Goal: Task Accomplishment & Management: Manage account settings

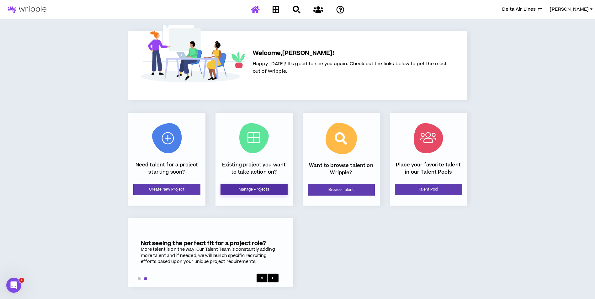
click at [267, 188] on link "Manage Projects" at bounding box center [253, 190] width 67 height 12
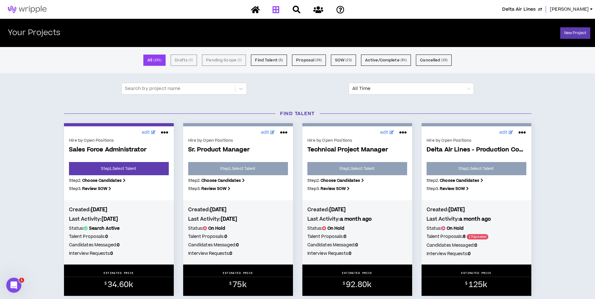
click at [44, 8] on img at bounding box center [27, 10] width 54 height 8
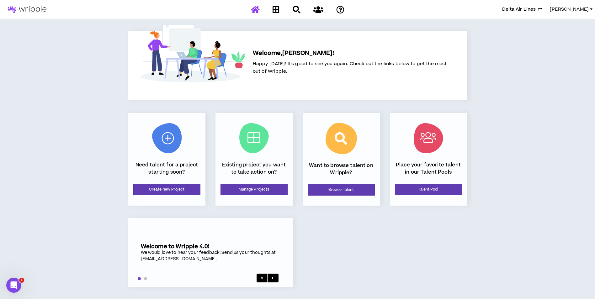
click at [562, 9] on span "[PERSON_NAME]" at bounding box center [569, 9] width 39 height 7
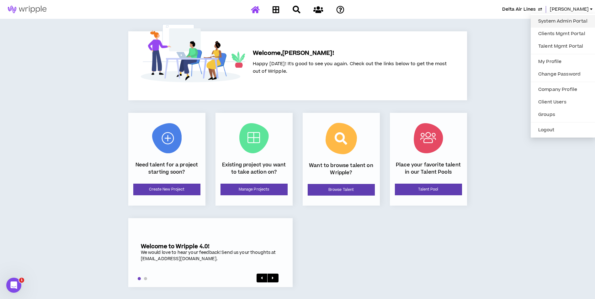
click at [557, 20] on link "System Admin Portal" at bounding box center [562, 21] width 57 height 9
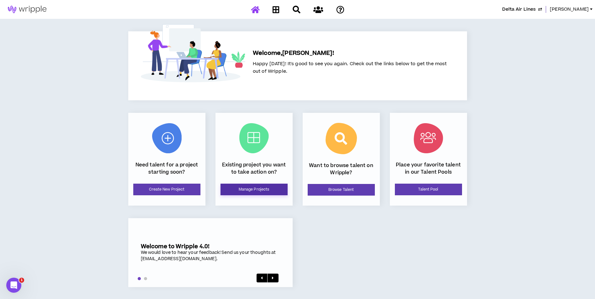
click at [273, 187] on link "Manage Projects" at bounding box center [253, 190] width 67 height 12
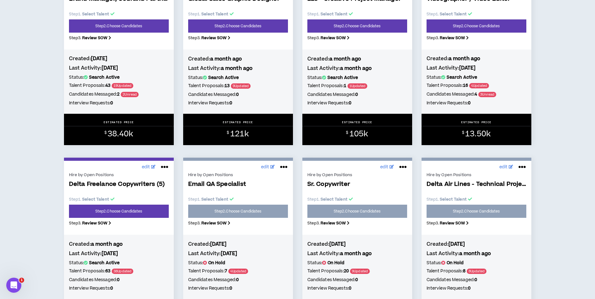
scroll to position [721, 0]
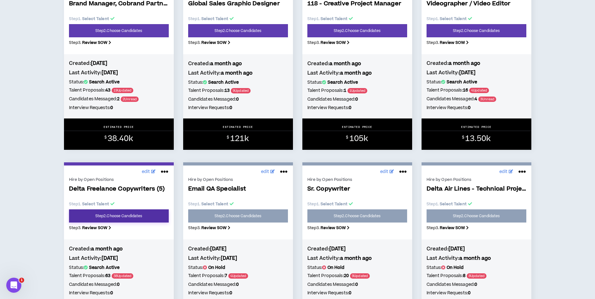
click at [132, 220] on link "Step 2 . Choose Candidates" at bounding box center [119, 215] width 100 height 13
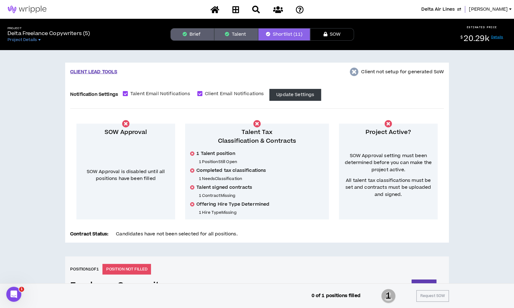
click at [195, 36] on button "Brief" at bounding box center [193, 34] width 44 height 13
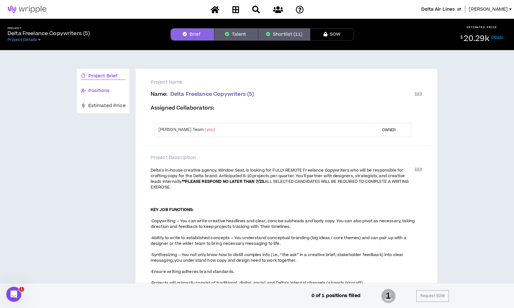
click at [101, 92] on span "Positions" at bounding box center [98, 90] width 21 height 7
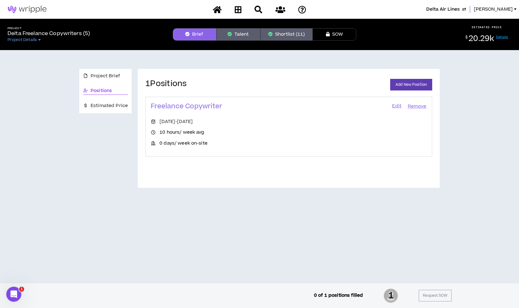
click at [396, 107] on link "Edit" at bounding box center [397, 106] width 11 height 9
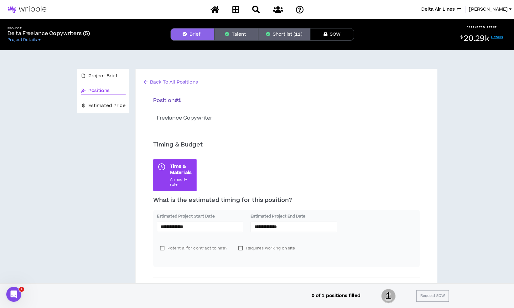
click at [486, 8] on span "[PERSON_NAME]" at bounding box center [488, 9] width 39 height 7
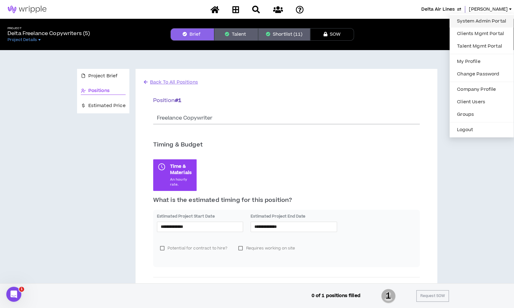
click at [494, 22] on link "System Admin Portal" at bounding box center [482, 21] width 57 height 9
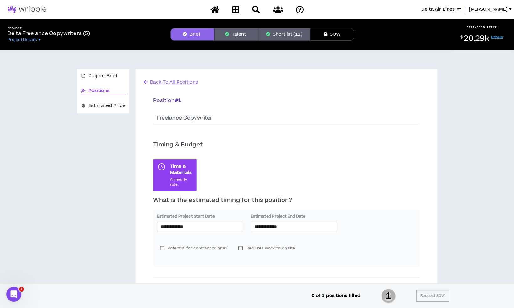
click at [286, 35] on button "Shortlist (11)" at bounding box center [284, 34] width 52 height 13
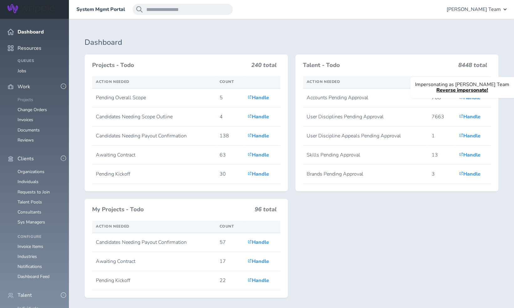
click at [31, 97] on link "Projects" at bounding box center [26, 100] width 16 height 6
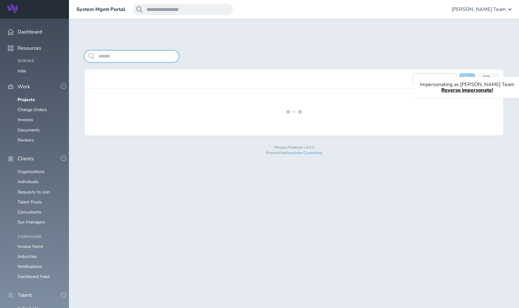
click at [109, 59] on input "search" at bounding box center [132, 56] width 94 height 11
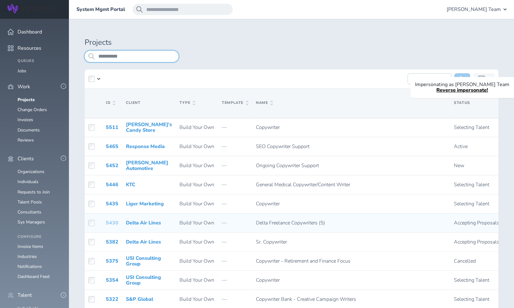
type input "**********"
click at [115, 223] on link "5430" at bounding box center [112, 223] width 13 height 7
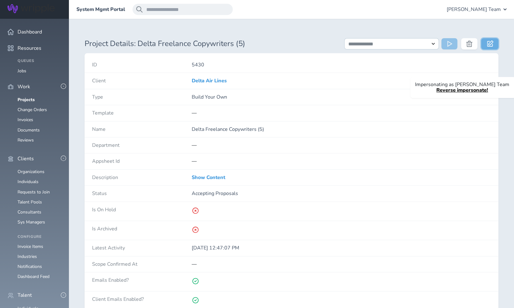
click at [488, 45] on icon at bounding box center [490, 43] width 6 height 6
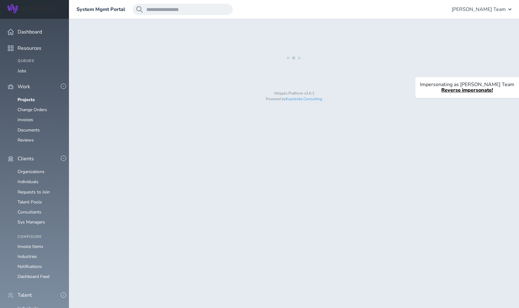
select select "*"
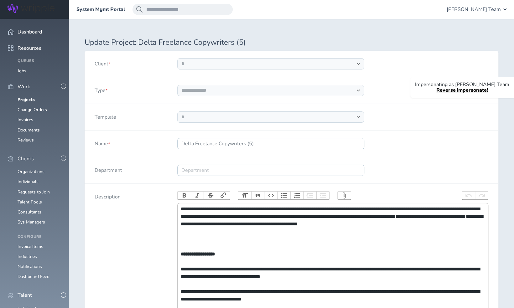
select select "***"
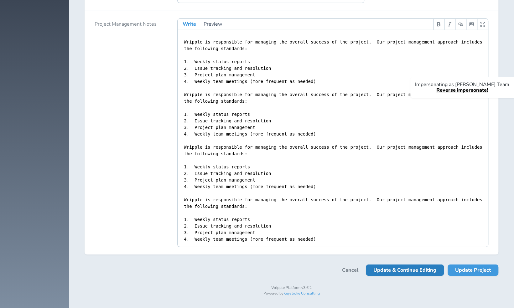
scroll to position [1333, 0]
click at [471, 271] on span "Update Project" at bounding box center [474, 270] width 36 height 11
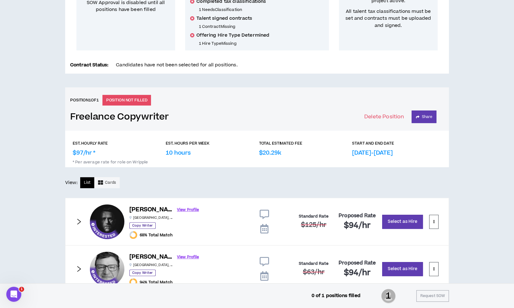
scroll to position [170, 0]
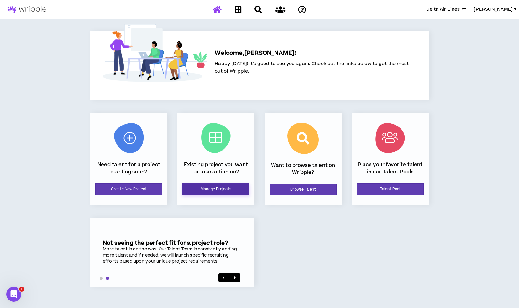
click at [234, 193] on link "Manage Projects" at bounding box center [215, 190] width 67 height 12
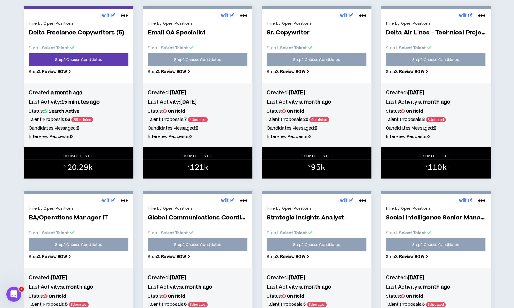
scroll to position [878, 0]
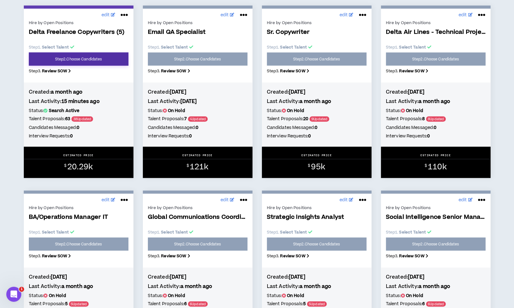
click at [94, 66] on link "Step 2 . Choose Candidates" at bounding box center [79, 59] width 100 height 13
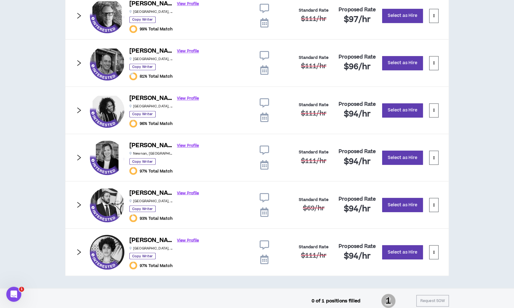
scroll to position [615, 0]
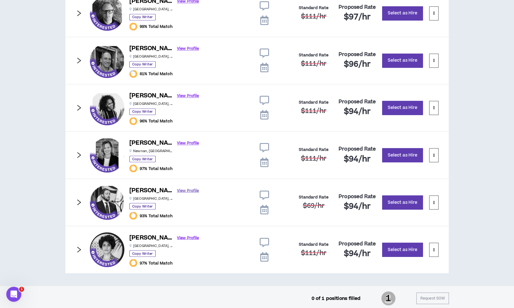
click at [177, 188] on link "View Profile" at bounding box center [188, 190] width 22 height 11
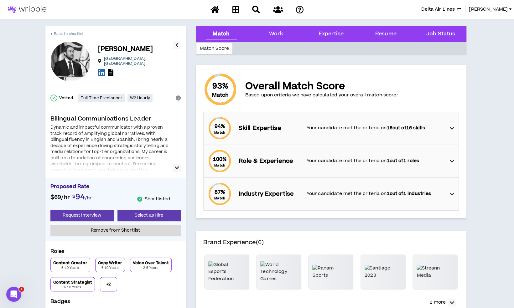
click at [69, 34] on span "Back to shortlist" at bounding box center [69, 34] width 30 height 6
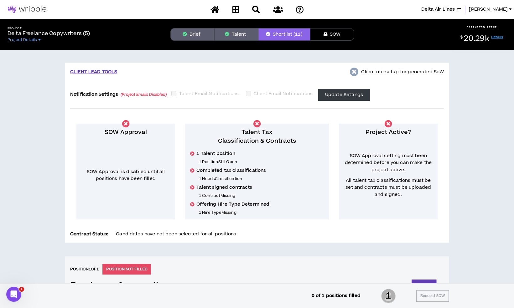
click at [200, 38] on button "Brief" at bounding box center [193, 34] width 44 height 13
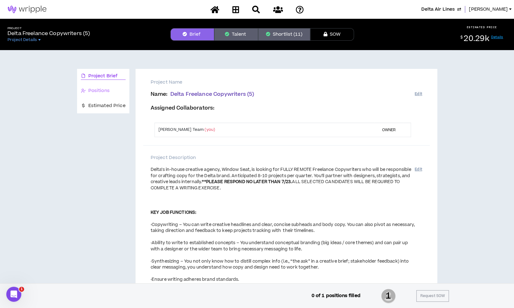
click at [97, 85] on div "Positions" at bounding box center [103, 91] width 52 height 15
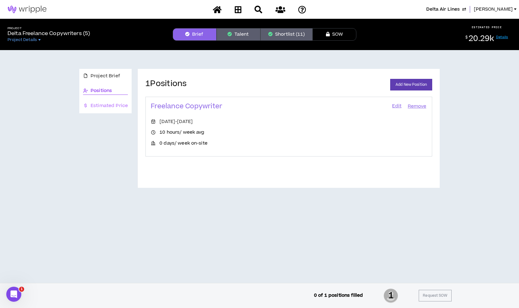
click at [97, 110] on div "Estimated Price" at bounding box center [105, 106] width 52 height 15
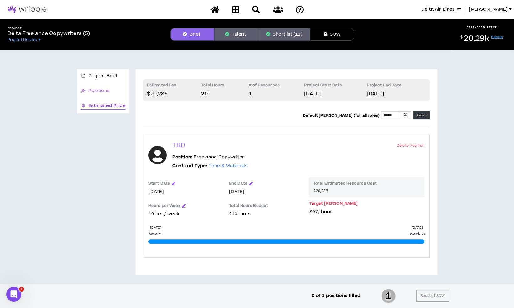
click at [99, 95] on div "Positions" at bounding box center [103, 91] width 52 height 15
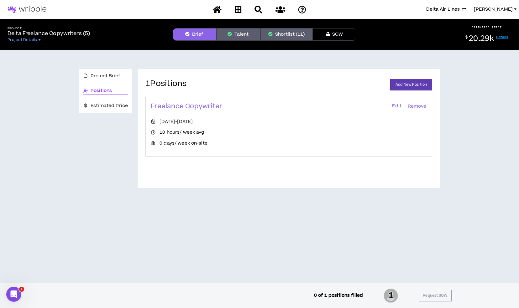
click at [293, 34] on button "Shortlist (11)" at bounding box center [287, 34] width 52 height 13
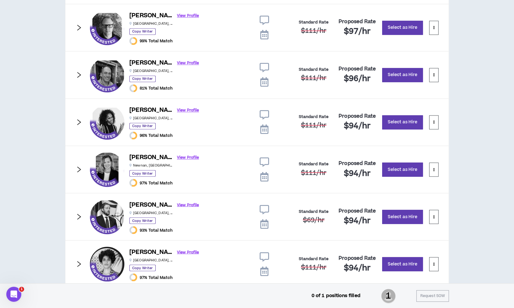
scroll to position [615, 0]
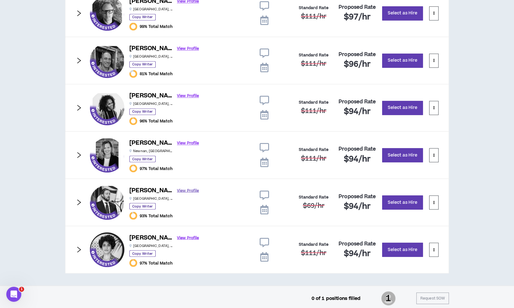
click at [177, 190] on link "View Profile" at bounding box center [188, 190] width 22 height 11
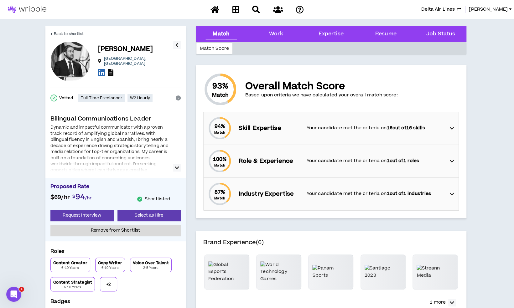
click at [112, 71] on icon at bounding box center [110, 72] width 5 height 7
click at [54, 33] on span "Back to shortlist" at bounding box center [69, 34] width 30 height 6
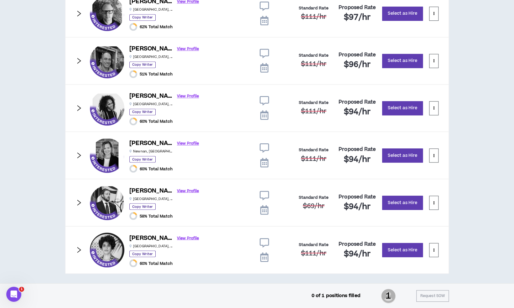
scroll to position [615, 0]
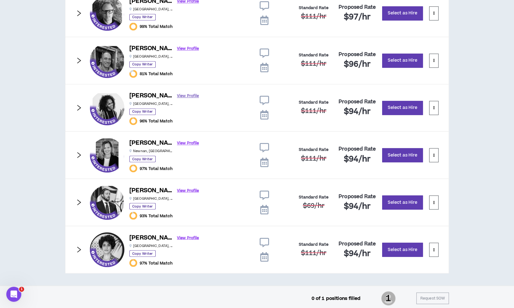
click at [177, 93] on link "View Profile" at bounding box center [188, 96] width 22 height 11
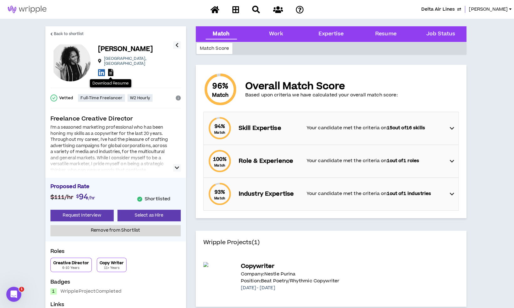
click at [113, 71] on icon at bounding box center [110, 72] width 5 height 7
click at [75, 32] on span "Back to shortlist" at bounding box center [69, 34] width 30 height 6
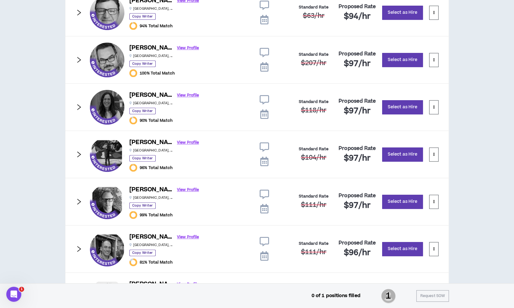
scroll to position [427, 0]
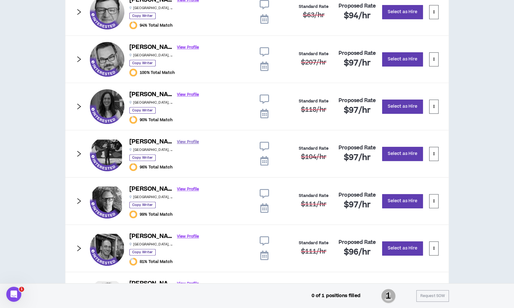
click at [177, 143] on link "View Profile" at bounding box center [188, 142] width 22 height 11
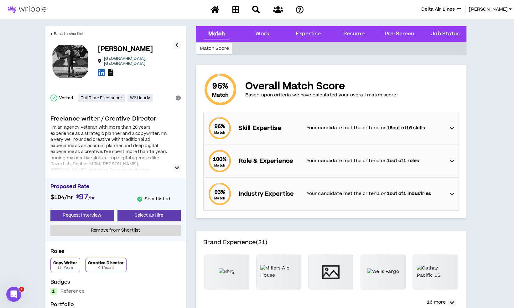
click at [113, 70] on icon at bounding box center [110, 72] width 5 height 7
click at [63, 36] on span "Back to shortlist" at bounding box center [69, 34] width 30 height 6
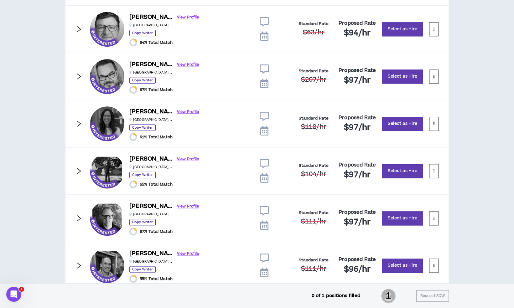
scroll to position [427, 0]
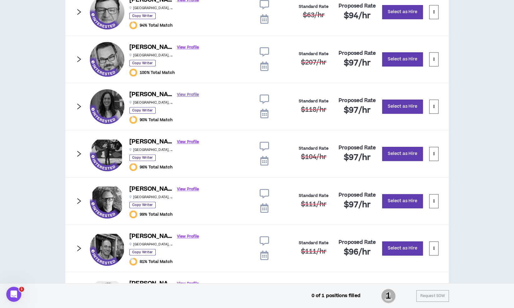
click at [177, 93] on link "View Profile" at bounding box center [188, 94] width 22 height 11
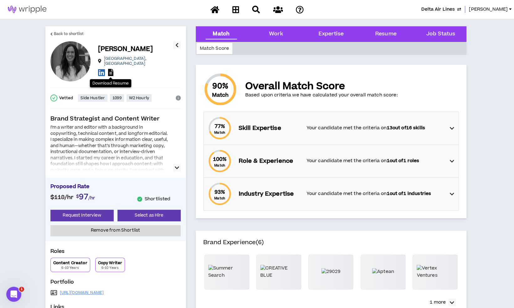
click at [112, 71] on icon at bounding box center [110, 72] width 5 height 7
click at [59, 32] on span "Back to shortlist" at bounding box center [69, 34] width 30 height 6
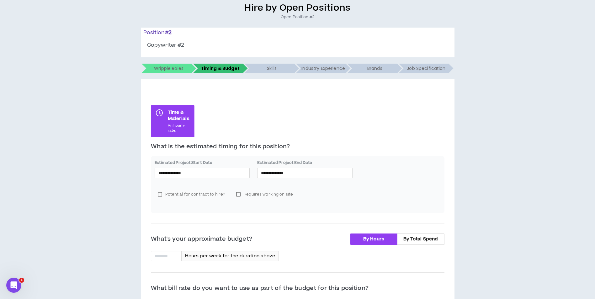
scroll to position [63, 0]
